Goal: Navigation & Orientation: Find specific page/section

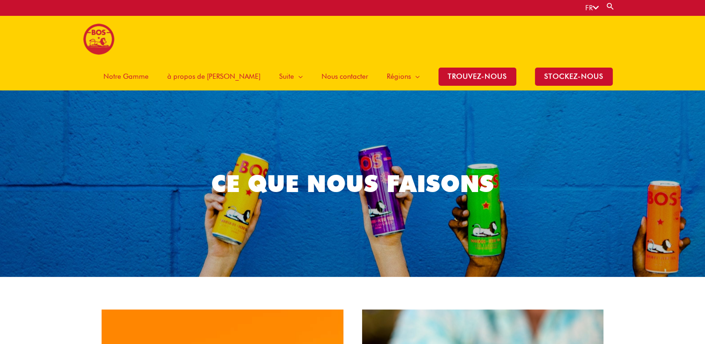
click at [253, 62] on span "à propos de [PERSON_NAME]" at bounding box center [213, 76] width 93 height 28
click at [250, 62] on span "à propos de [PERSON_NAME]" at bounding box center [213, 76] width 93 height 28
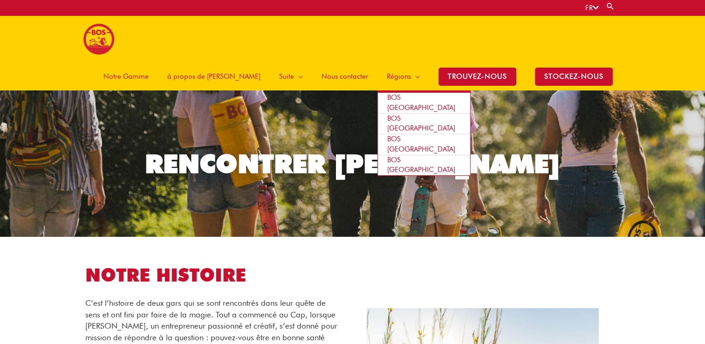
click at [409, 93] on span "BOS [GEOGRAPHIC_DATA]" at bounding box center [421, 102] width 68 height 19
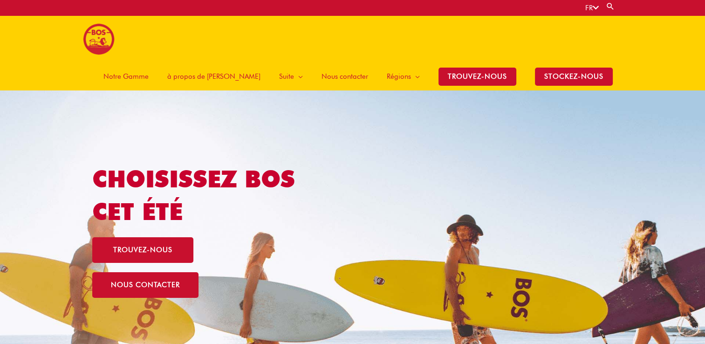
click at [149, 62] on span "Notre Gamme" at bounding box center [125, 76] width 45 height 28
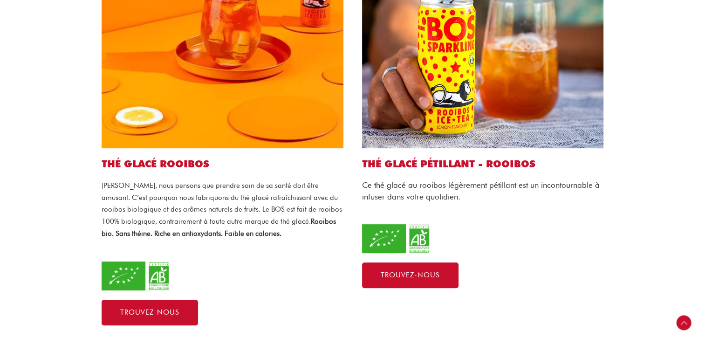
scroll to position [419, 0]
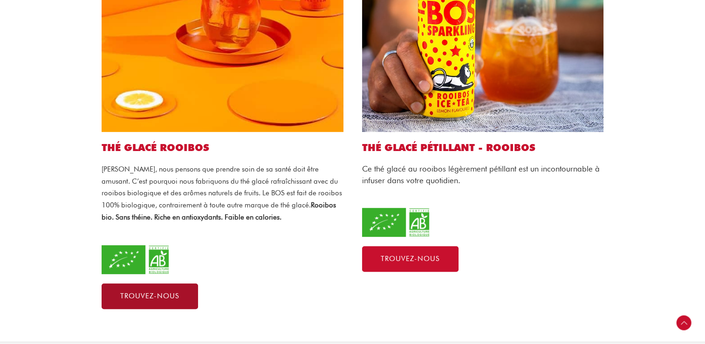
click at [179, 283] on link "Trouvez-nous" at bounding box center [150, 296] width 96 height 26
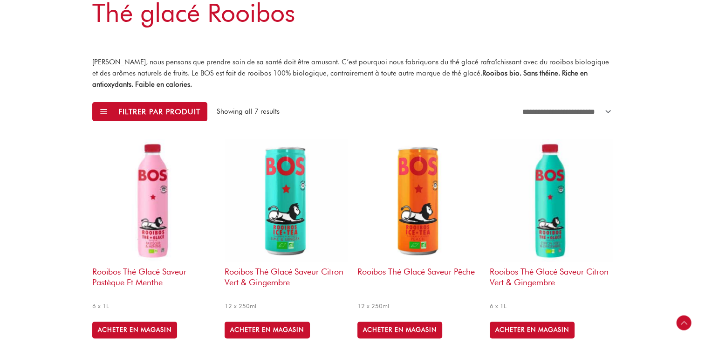
scroll to position [233, 0]
